Goal: Check status: Check status

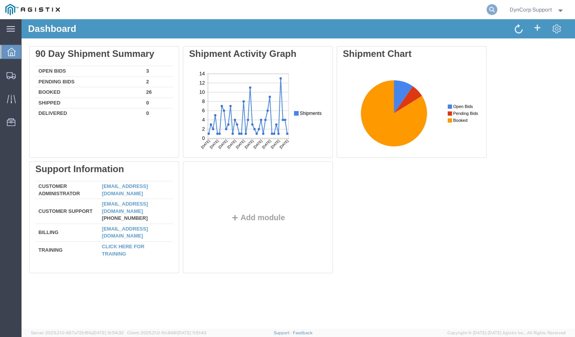
click at [491, 8] on icon at bounding box center [492, 9] width 11 height 11
click at [405, 11] on input "search" at bounding box center [370, 9] width 234 height 18
click at [490, 9] on icon at bounding box center [492, 9] width 11 height 11
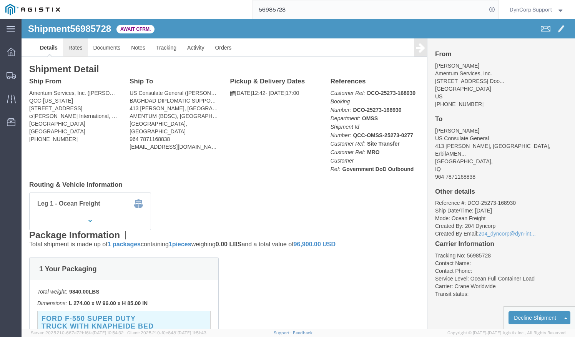
drag, startPoint x: 48, startPoint y: 30, endPoint x: 52, endPoint y: 29, distance: 3.9
click link "Rates"
click at [335, 15] on input "56985728" at bounding box center [370, 9] width 234 height 18
click at [490, 9] on icon at bounding box center [492, 9] width 11 height 11
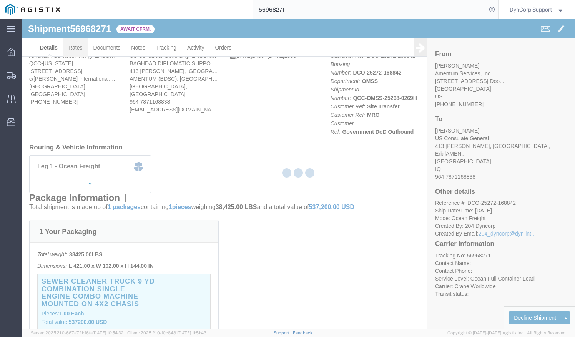
click body "Shipment 56968271 Await Cfrm. Details Rates Documents Notes Tracking Activity O…"
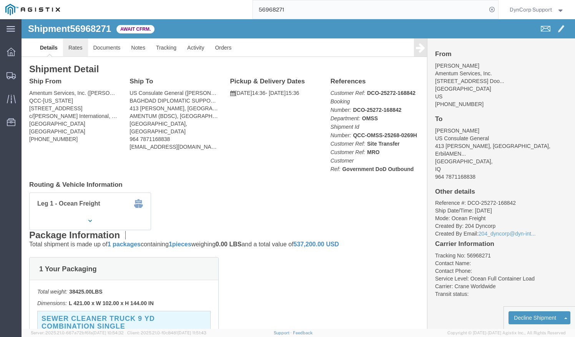
click link "Rates"
click at [322, 6] on input "56968271" at bounding box center [370, 9] width 234 height 18
click at [494, 8] on icon at bounding box center [492, 9] width 11 height 11
click link "Rates"
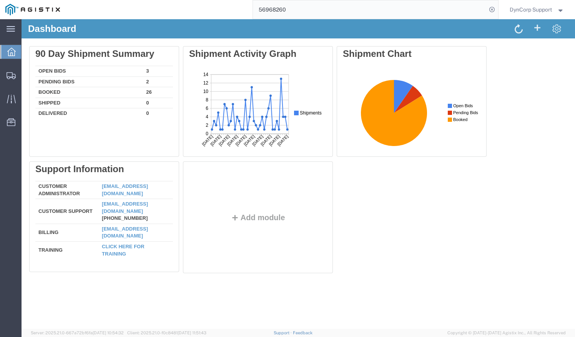
click at [304, 13] on input "56968260" at bounding box center [370, 9] width 234 height 18
type input "56968246"
click at [491, 9] on icon at bounding box center [492, 9] width 11 height 11
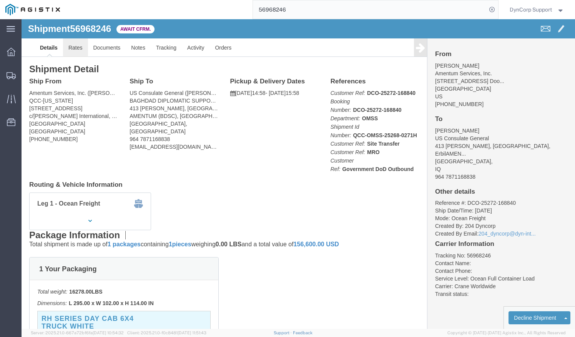
click link "Rates"
